Goal: Find specific page/section: Find specific page/section

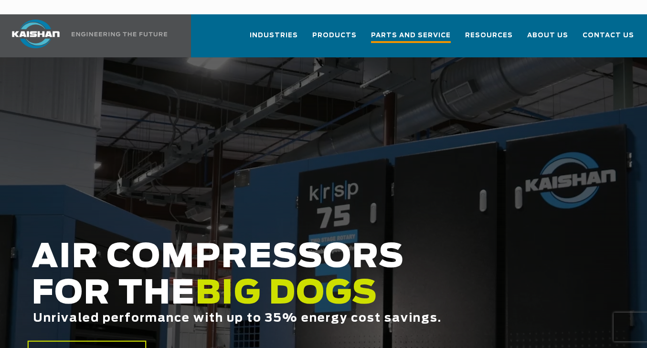
click at [417, 30] on span "Parts and Service" at bounding box center [411, 36] width 80 height 13
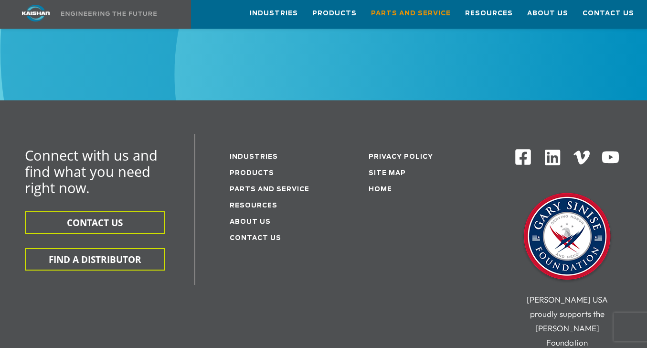
scroll to position [1212, 0]
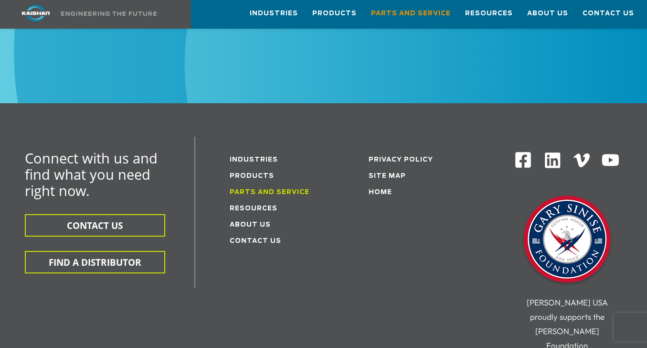
click at [268, 189] on link "Parts and service" at bounding box center [270, 192] width 80 height 6
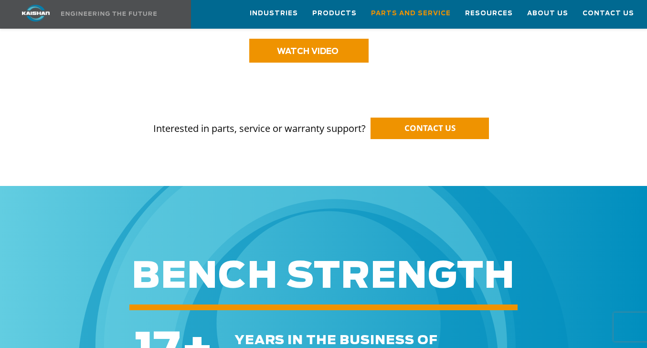
scroll to position [868, 0]
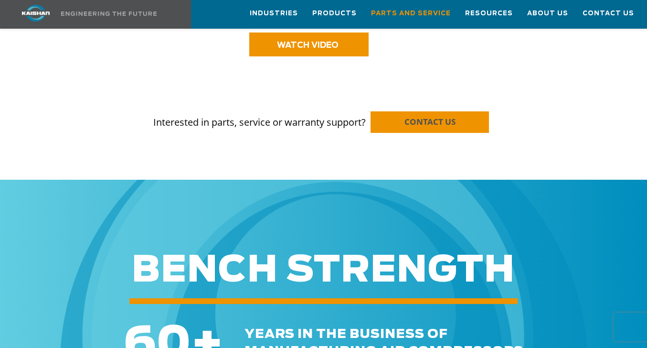
click at [406, 111] on link "CONTACT US" at bounding box center [430, 121] width 118 height 21
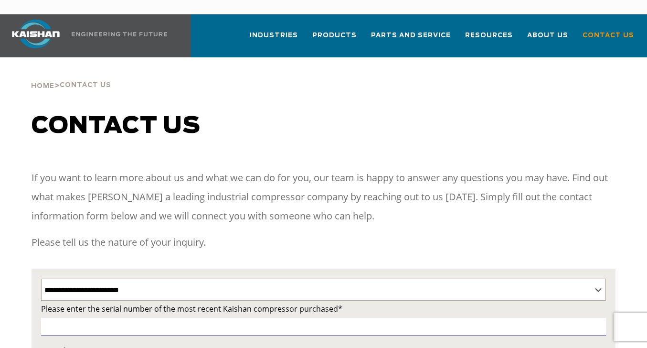
select select "**********"
click at [440, 30] on span "Parts and Service" at bounding box center [411, 36] width 80 height 13
